Goal: Find specific page/section: Find specific page/section

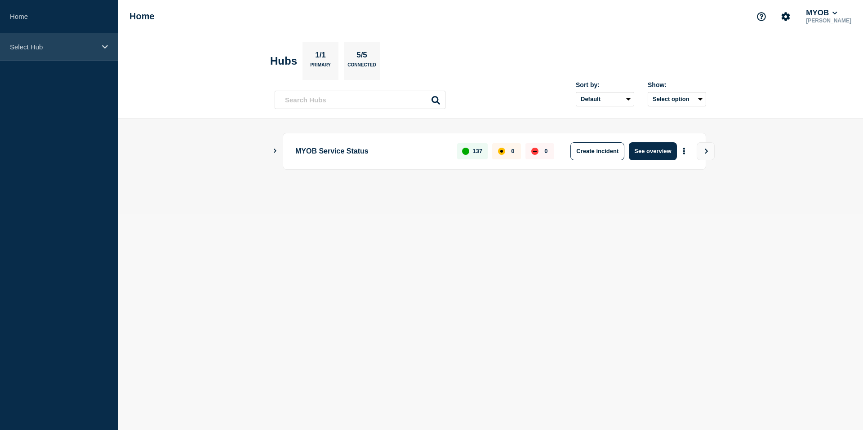
click at [81, 50] on p "Select Hub" at bounding box center [53, 47] width 86 height 8
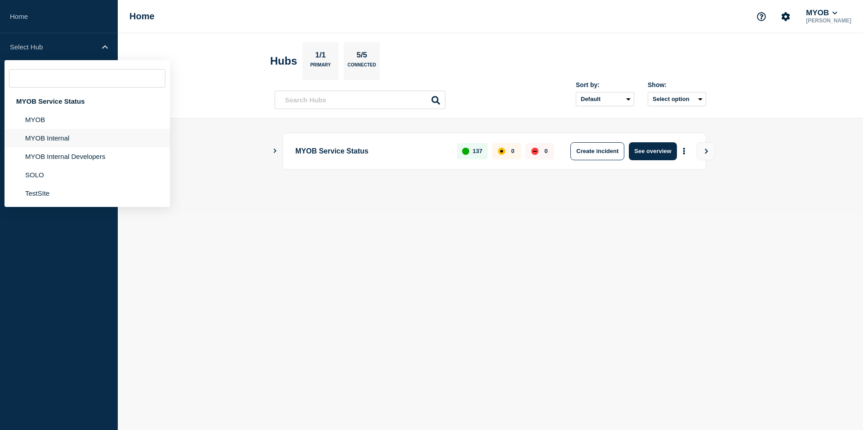
click at [66, 137] on li "MYOB Internal" at bounding box center [86, 138] width 165 height 18
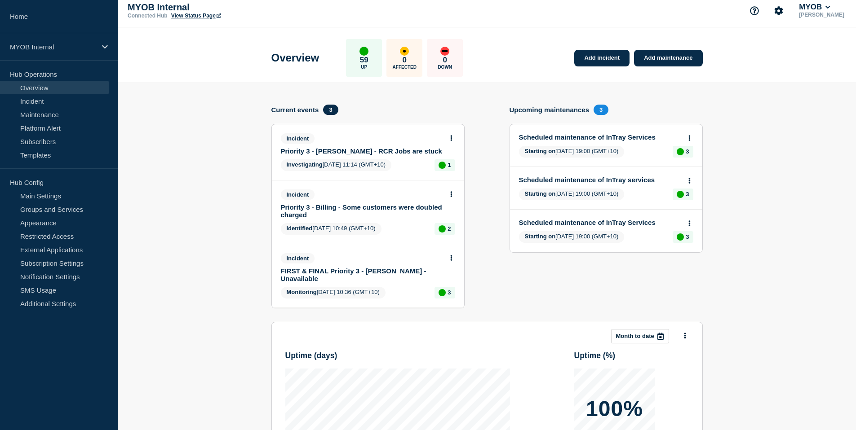
scroll to position [5, 0]
